Goal: Information Seeking & Learning: Learn about a topic

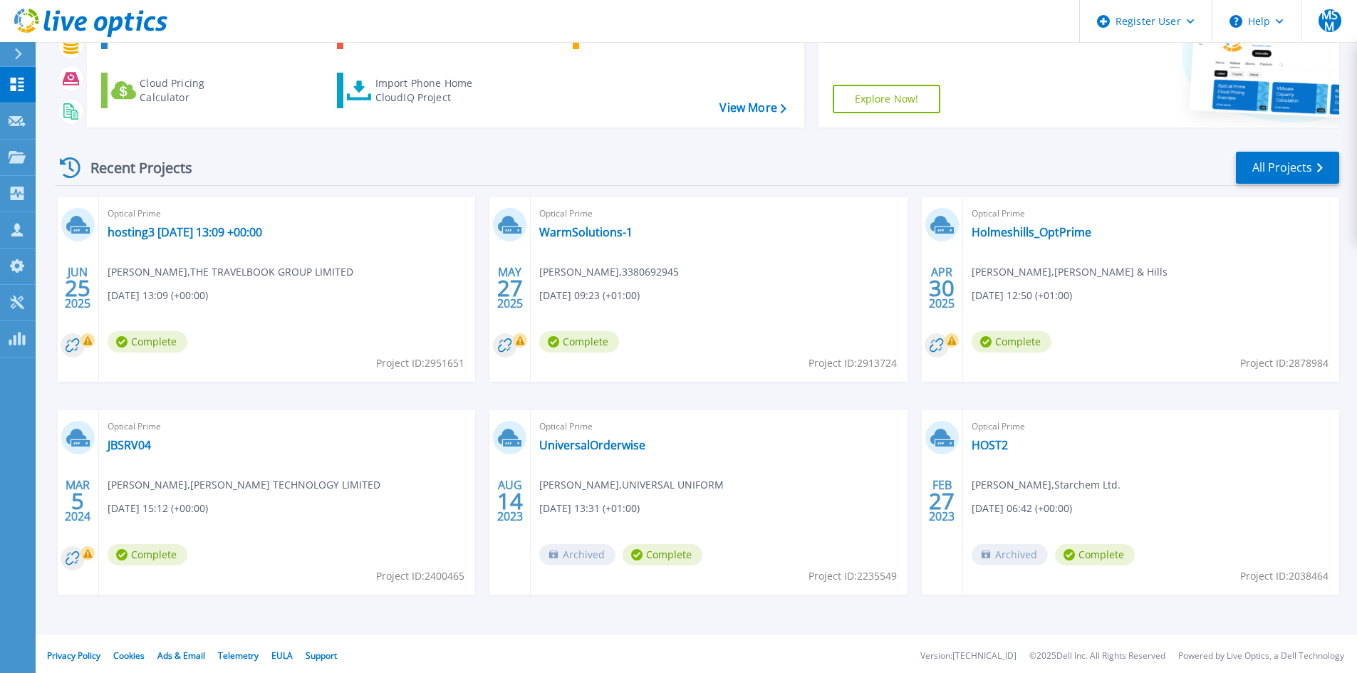
scroll to position [116, 0]
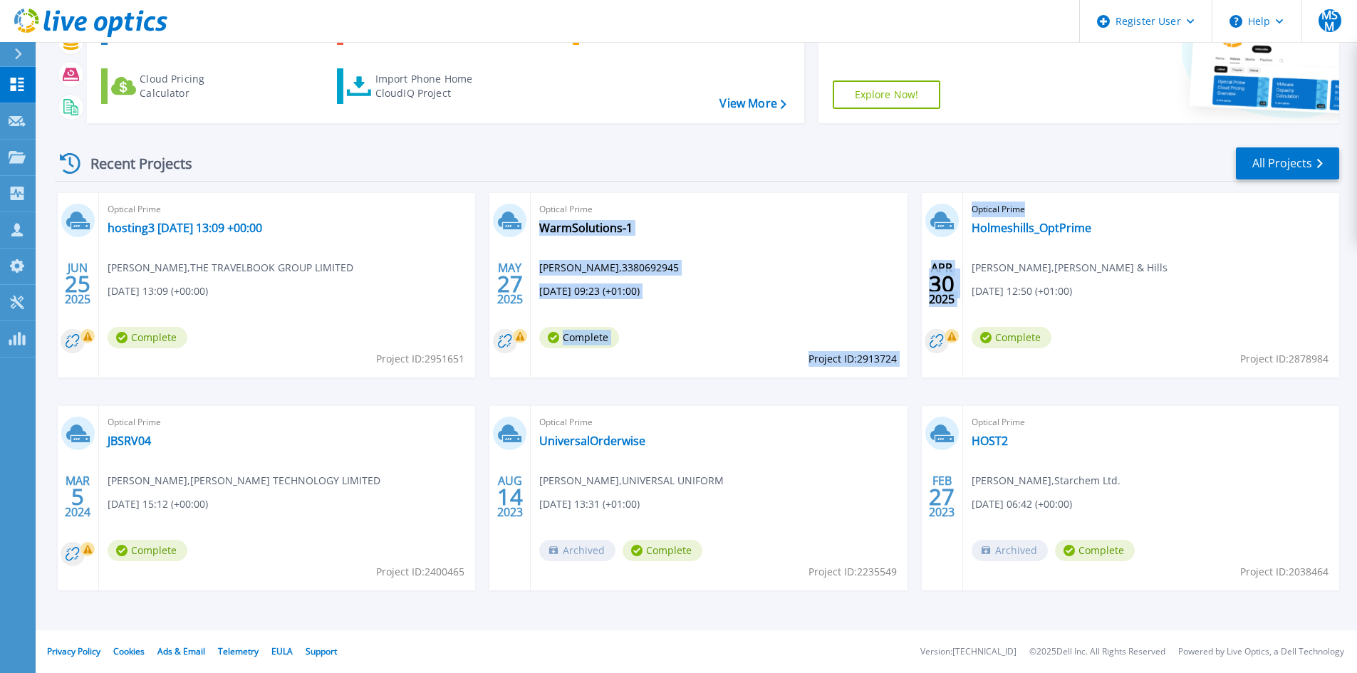
drag, startPoint x: 635, startPoint y: 227, endPoint x: 1110, endPoint y: 234, distance: 474.4
click at [1109, 234] on div "[DATE] Optical Prime hosting3 [DATE] 13:09 +00:00 [PERSON_NAME] , THE TRAVELBOO…" at bounding box center [691, 406] width 1296 height 426
click at [1115, 232] on div "Optical Prime Holmeshills_OptPrime [PERSON_NAME] , [PERSON_NAME] & Hills [DATE]…" at bounding box center [1151, 285] width 376 height 184
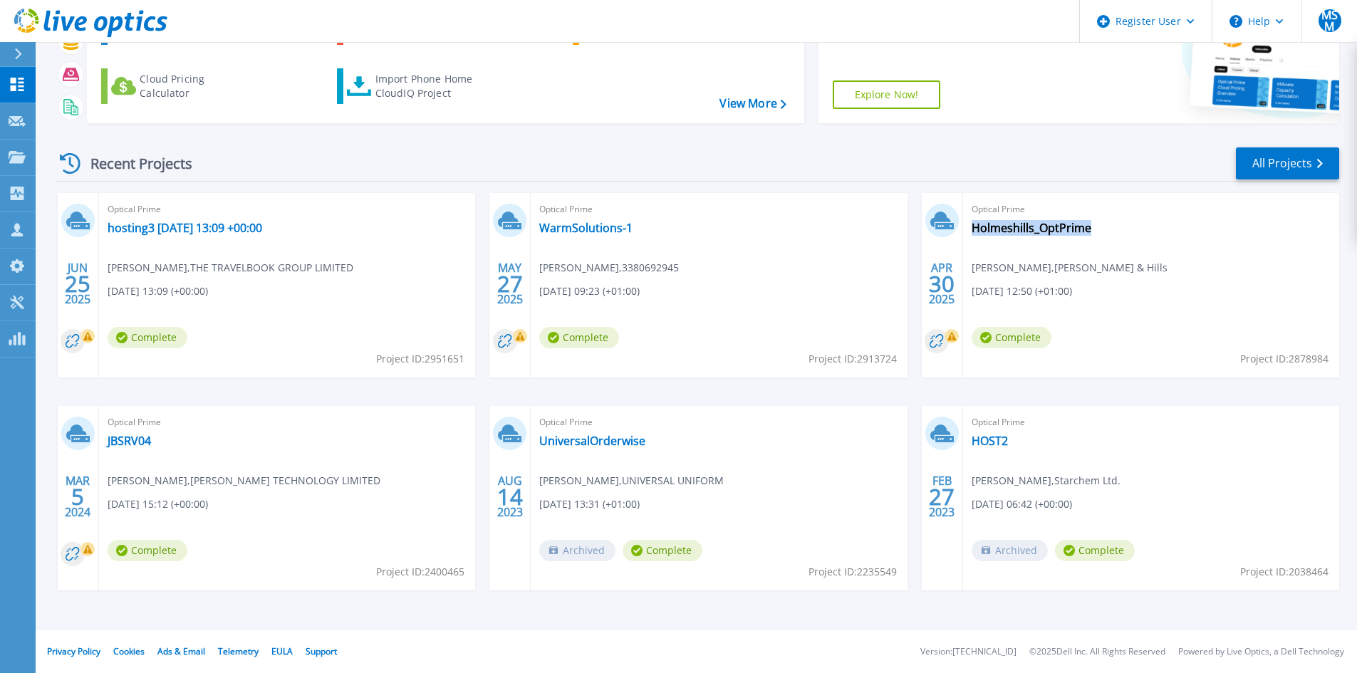
drag, startPoint x: 1111, startPoint y: 225, endPoint x: 1094, endPoint y: 234, distance: 19.4
click at [1093, 234] on div "Optical Prime Holmeshills_OptPrime [PERSON_NAME] , [PERSON_NAME] & Hills [DATE]…" at bounding box center [1151, 285] width 376 height 184
click at [637, 224] on div "Optical Prime WarmSolutions-1 [PERSON_NAME] , 3380692945 [DATE] 09:23 (+01:00) …" at bounding box center [719, 285] width 376 height 184
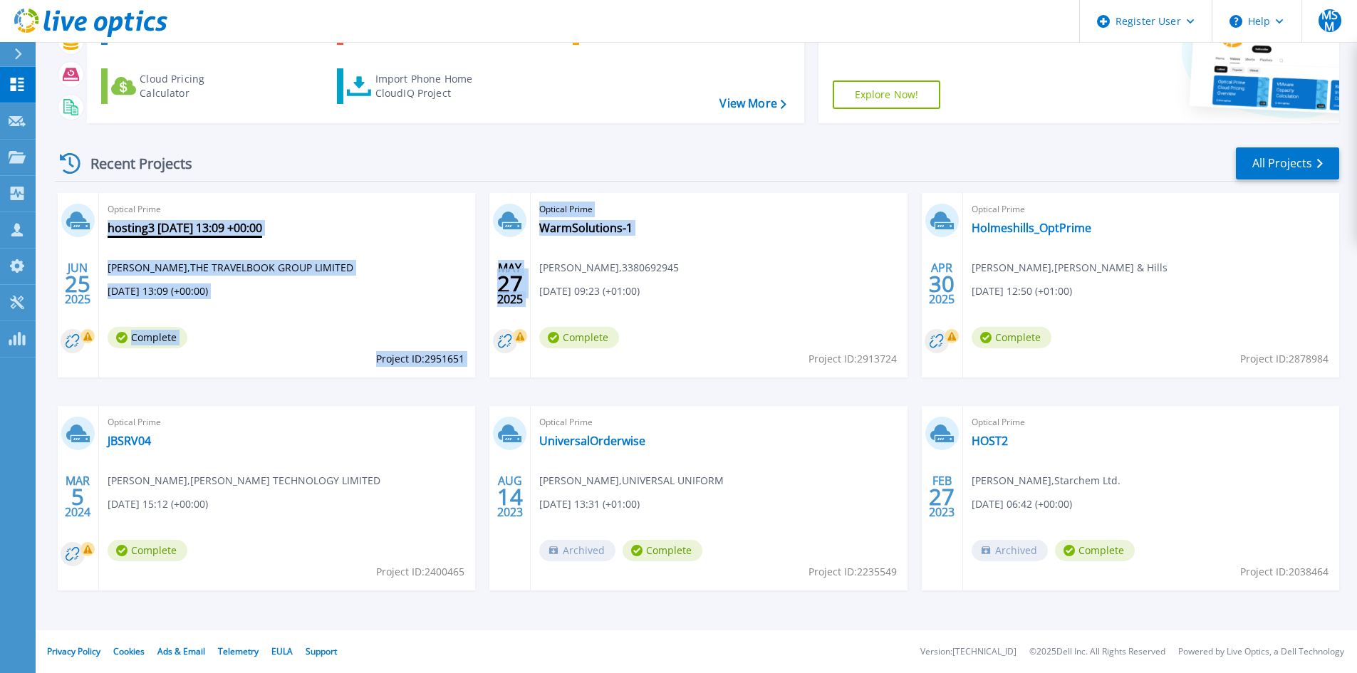
drag, startPoint x: 637, startPoint y: 224, endPoint x: 109, endPoint y: 222, distance: 527.8
click at [109, 222] on div "[DATE] Optical Prime hosting3 [DATE] 13:09 +00:00 [PERSON_NAME] , THE TRAVELBOO…" at bounding box center [691, 406] width 1296 height 426
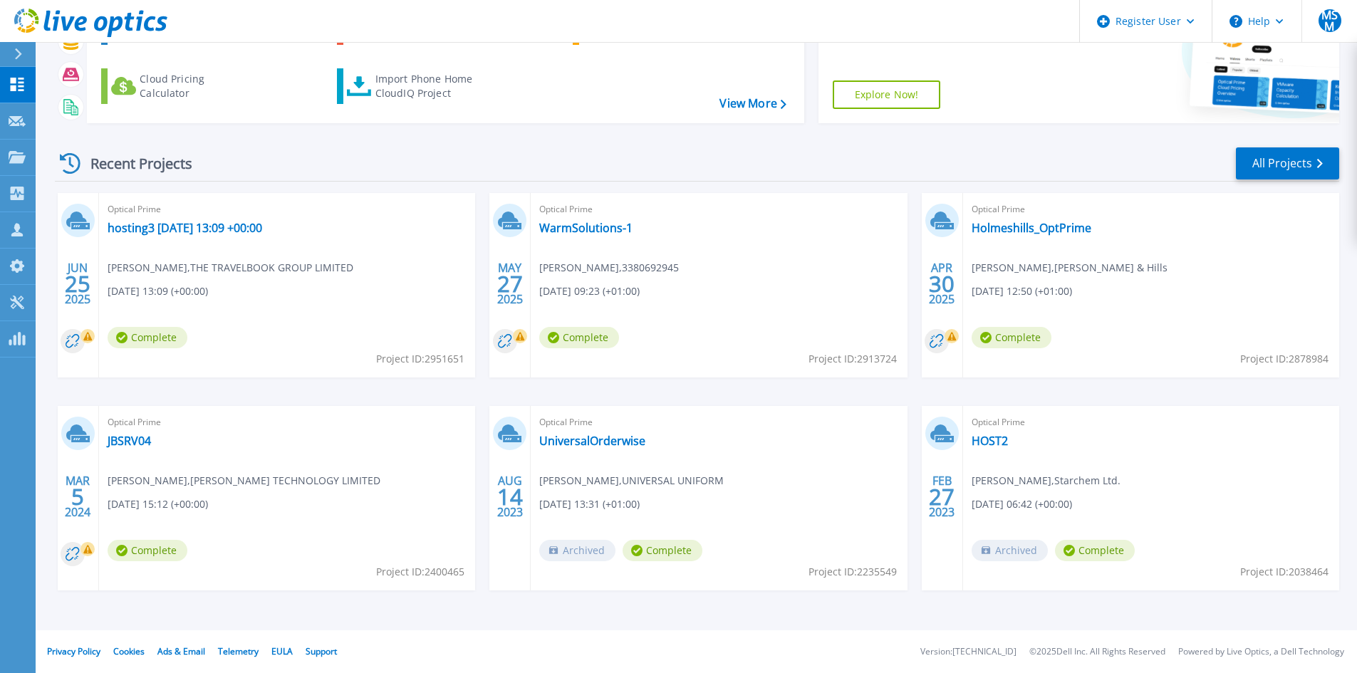
click at [177, 186] on div "Recent Projects All Projects [DATE] Optical Prime hosting3 [DATE] 13:09 +00:00 …" at bounding box center [697, 383] width 1284 height 496
drag, startPoint x: 373, startPoint y: 273, endPoint x: 347, endPoint y: 265, distance: 26.8
click at [347, 265] on div "Optical Prime hosting3 [DATE] 13:09 +00:00 [PERSON_NAME] , THE TRAVELBOOK GROUP…" at bounding box center [287, 285] width 376 height 184
click at [348, 273] on div "Optical Prime hosting3 [DATE] 13:09 +00:00 [PERSON_NAME] , THE TRAVELBOOK GROUP…" at bounding box center [287, 285] width 376 height 184
drag, startPoint x: 340, startPoint y: 271, endPoint x: 160, endPoint y: 275, distance: 180.2
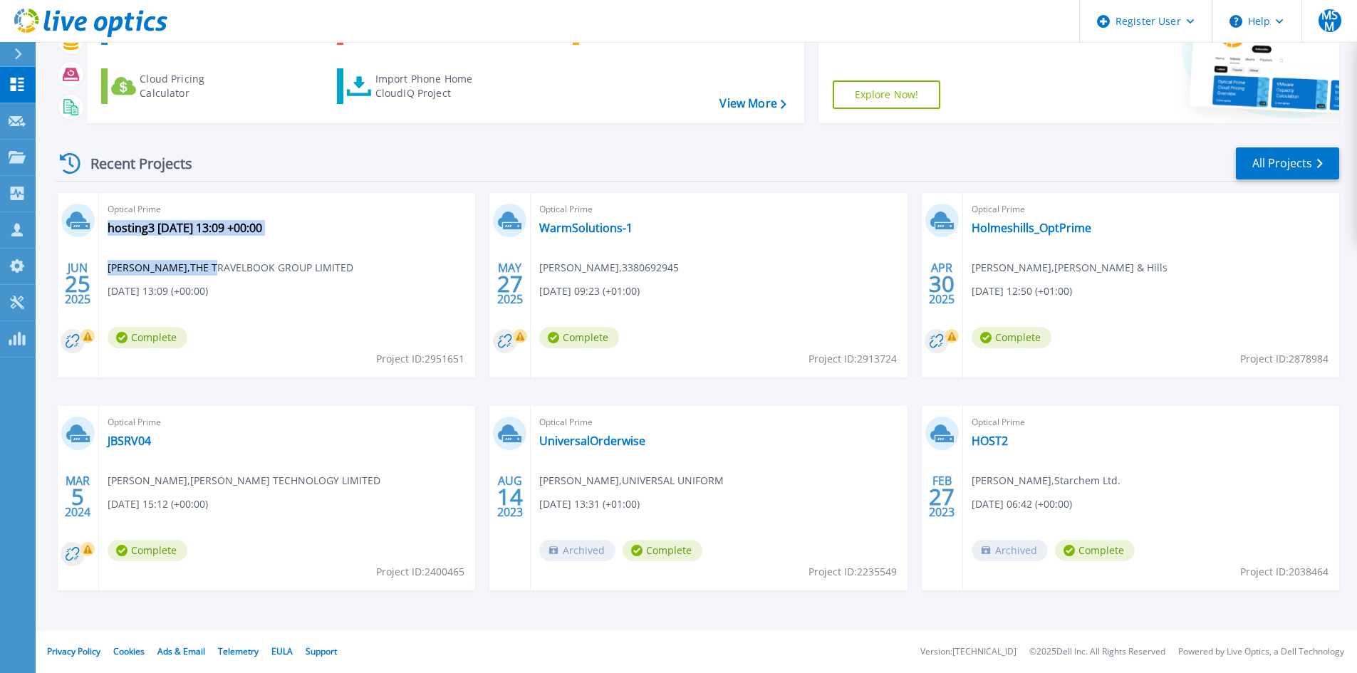
click at [200, 264] on div "Optical Prime hosting3 [DATE] 13:09 +00:00 [PERSON_NAME] , THE TRAVELBOOK GROUP…" at bounding box center [287, 285] width 376 height 184
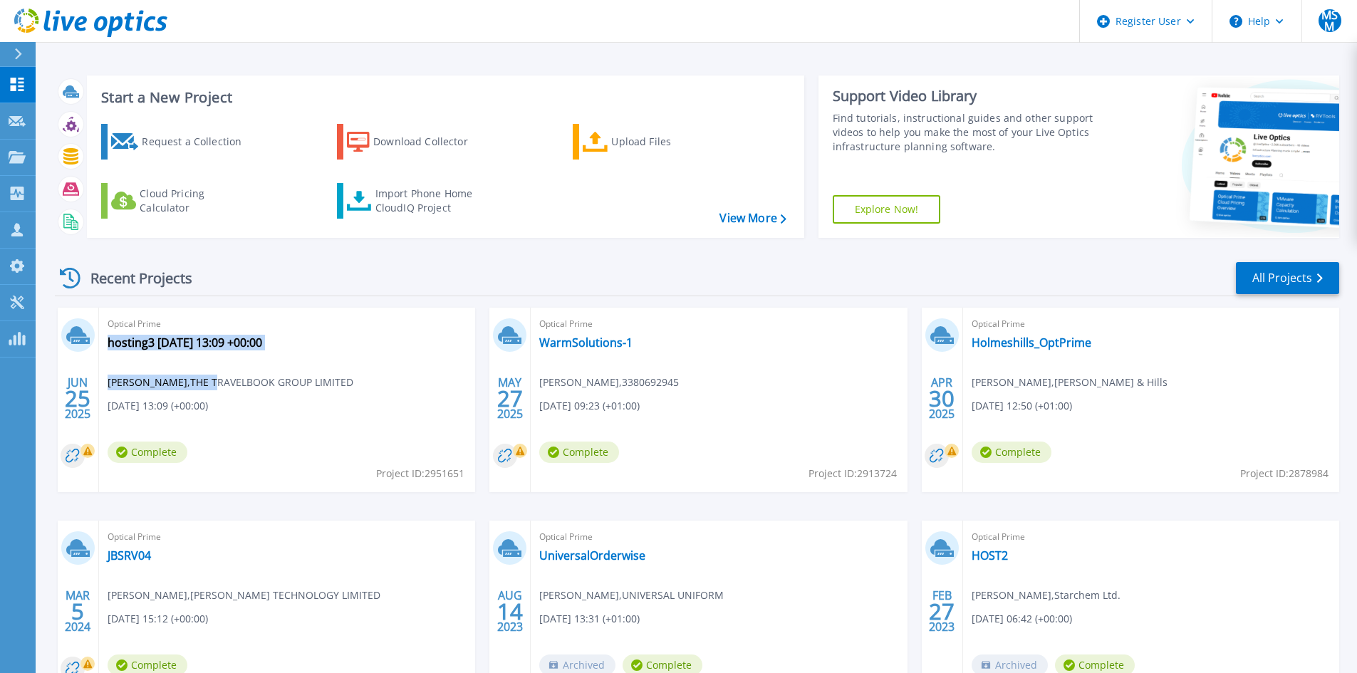
scroll to position [0, 0]
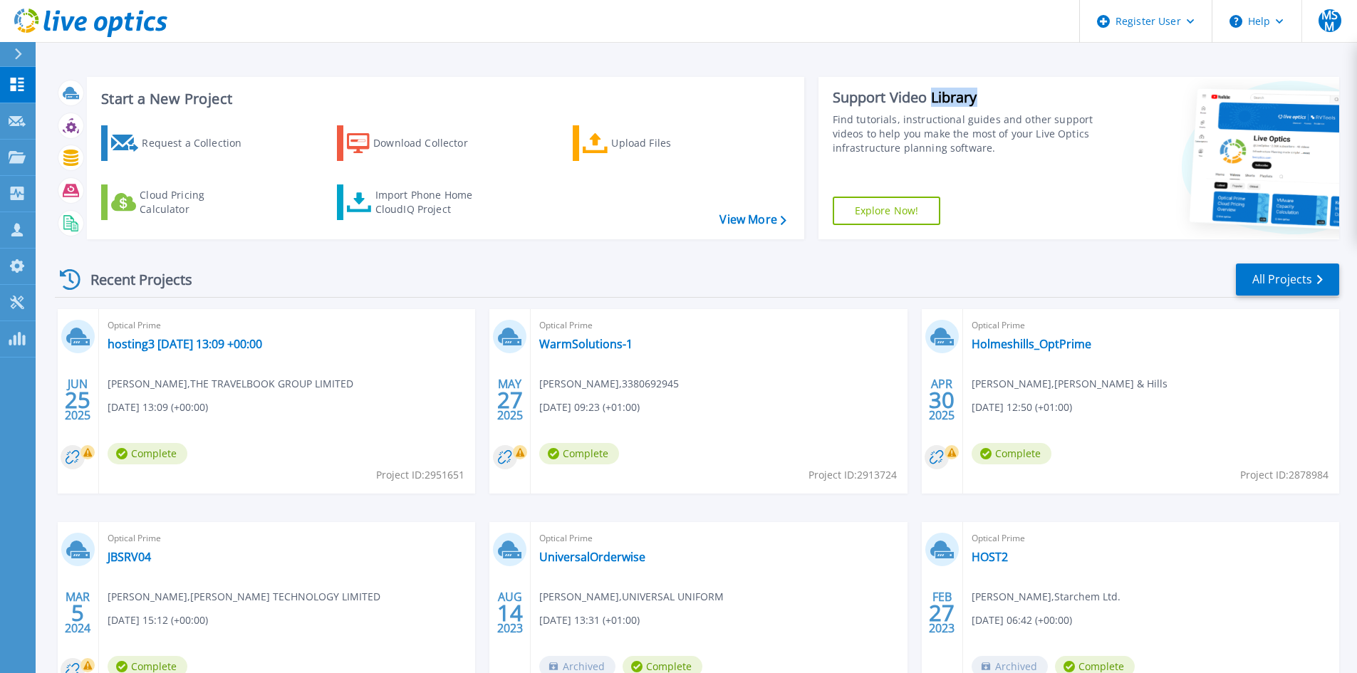
drag, startPoint x: 991, startPoint y: 98, endPoint x: 930, endPoint y: 100, distance: 60.6
click at [930, 100] on div "Support Video Library" at bounding box center [966, 97] width 266 height 19
click at [966, 94] on div "Support Video Library" at bounding box center [966, 97] width 266 height 19
click at [910, 94] on div "Support Video Library" at bounding box center [966, 97] width 266 height 19
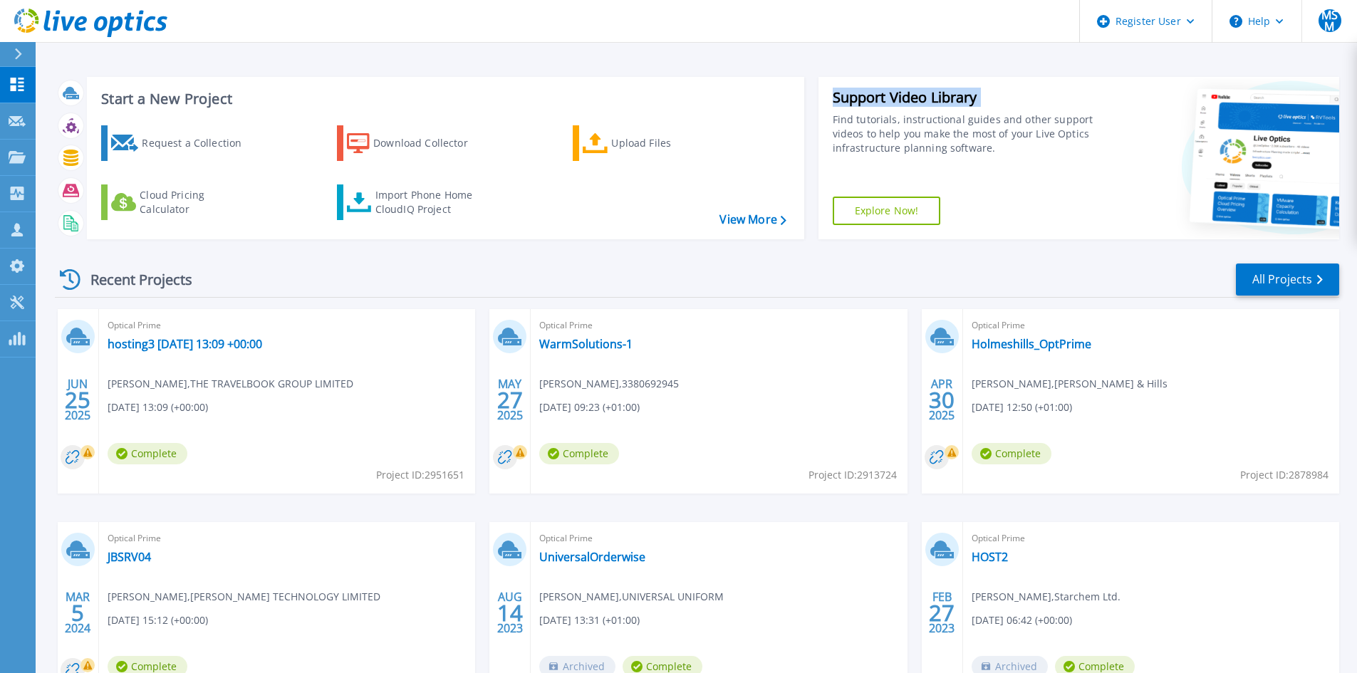
click at [910, 94] on div "Support Video Library" at bounding box center [966, 97] width 266 height 19
click at [828, 102] on div "Support Video Library Find tutorials, instructional guides and other support vi…" at bounding box center [958, 158] width 280 height 162
drag, startPoint x: 828, startPoint y: 99, endPoint x: 929, endPoint y: 102, distance: 100.5
click at [935, 101] on div "Support Video Library Find tutorials, instructional guides and other support vi…" at bounding box center [958, 158] width 280 height 162
